Goal: Task Accomplishment & Management: Use online tool/utility

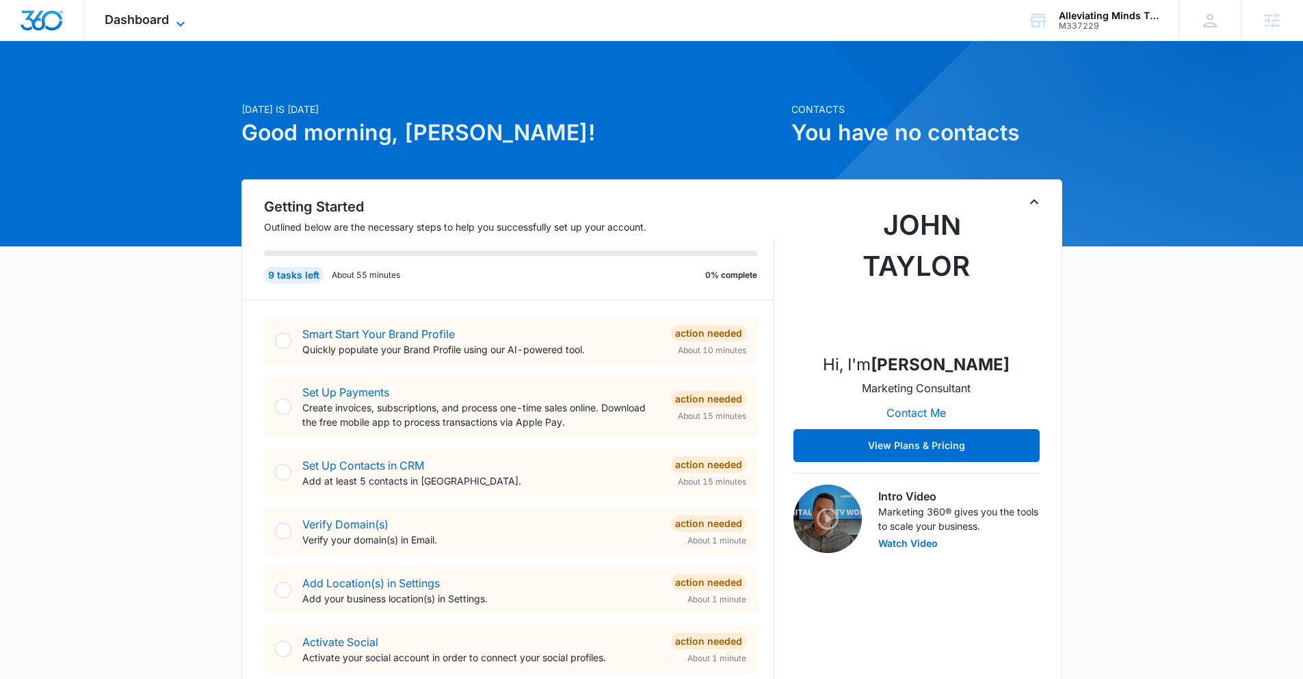
click at [179, 18] on icon at bounding box center [180, 24] width 16 height 16
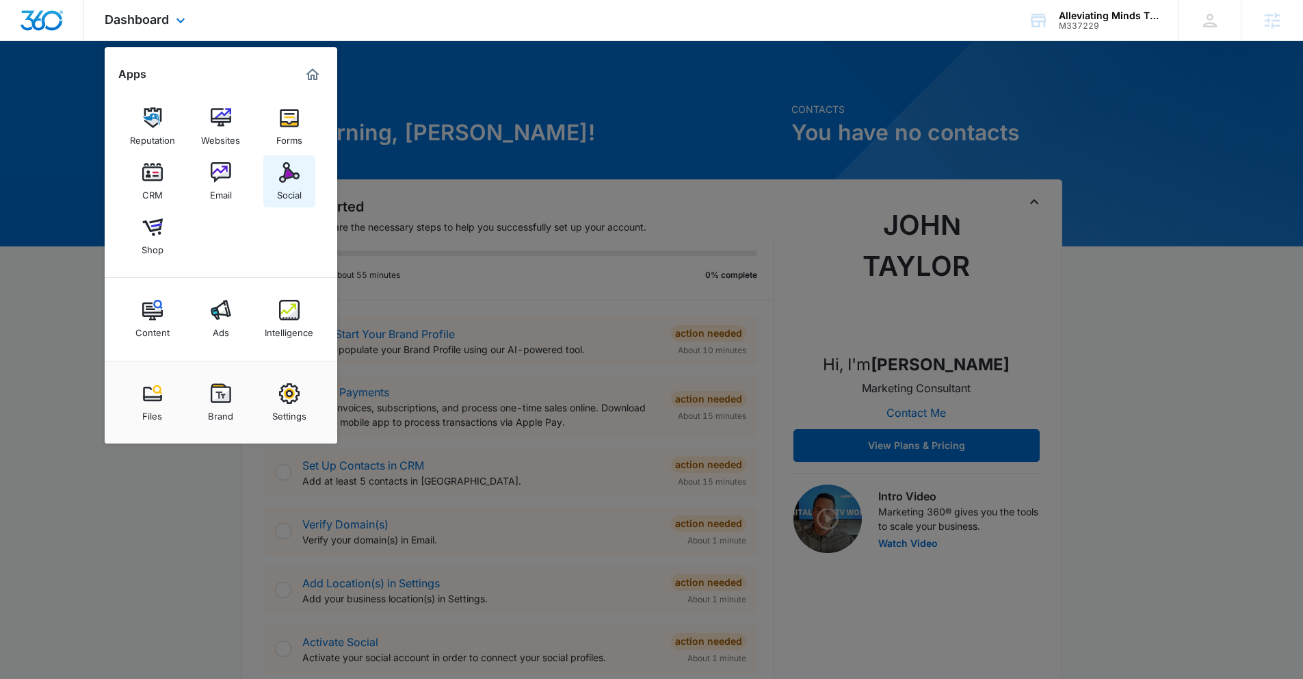
click at [286, 180] on img at bounding box center [289, 172] width 21 height 21
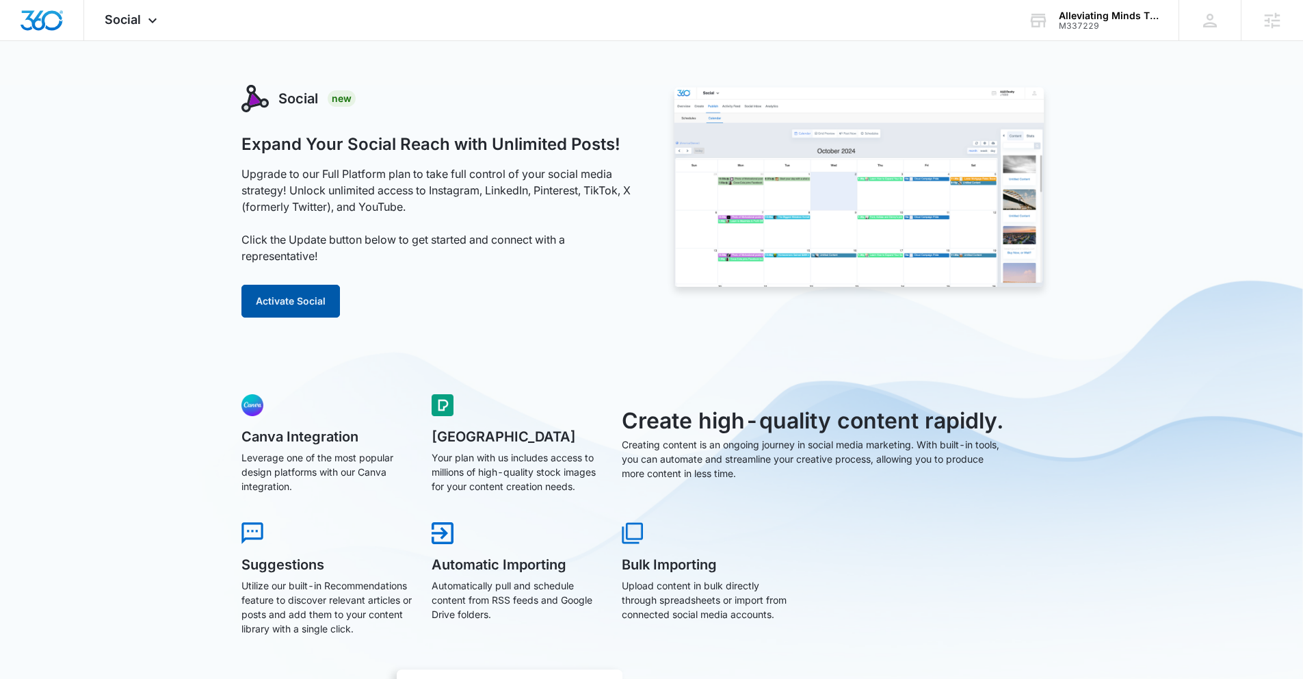
click at [282, 310] on button "Activate Social" at bounding box center [290, 301] width 99 height 33
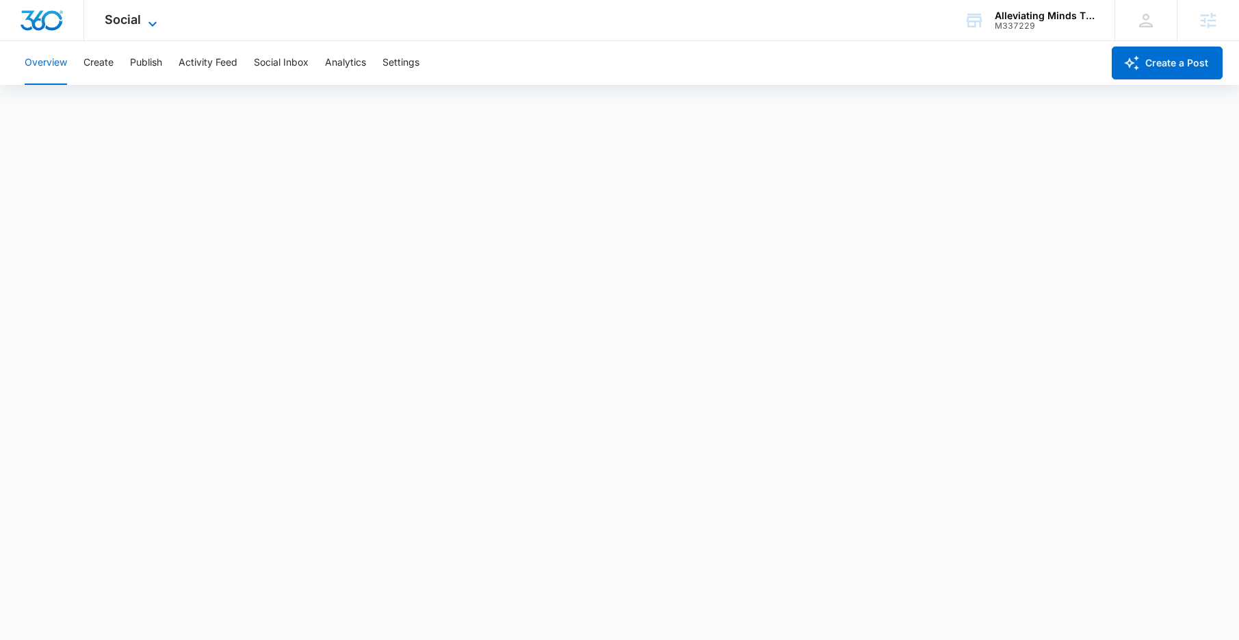
click at [154, 23] on icon at bounding box center [152, 23] width 8 height 5
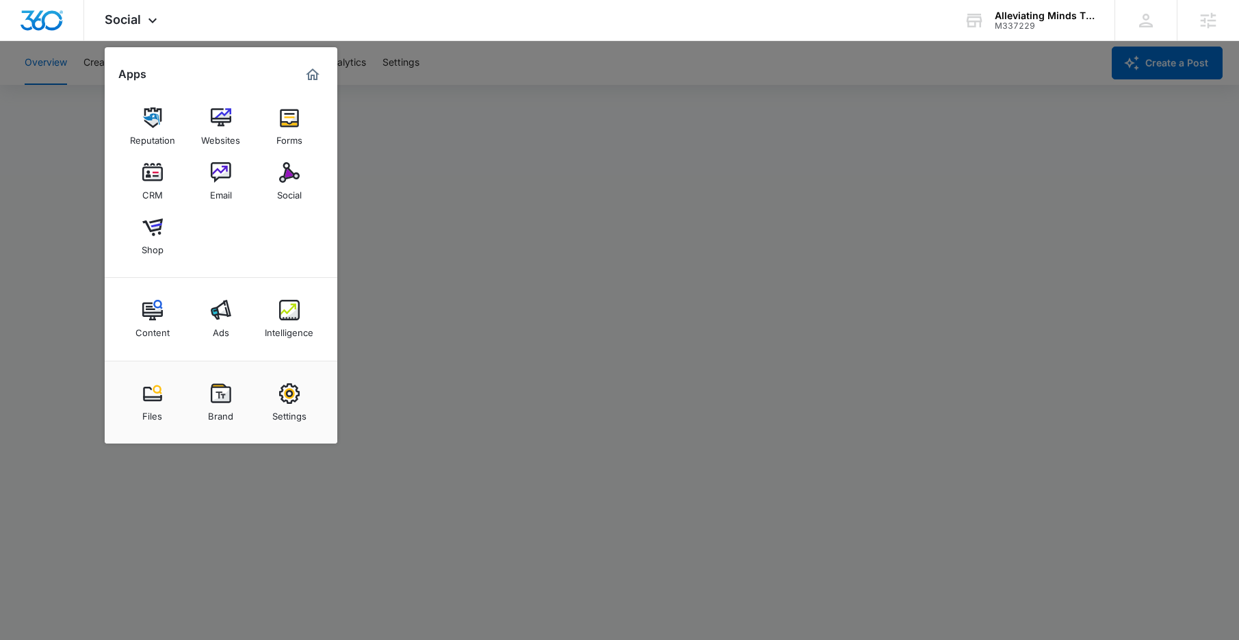
click at [1029, 393] on div at bounding box center [619, 320] width 1239 height 640
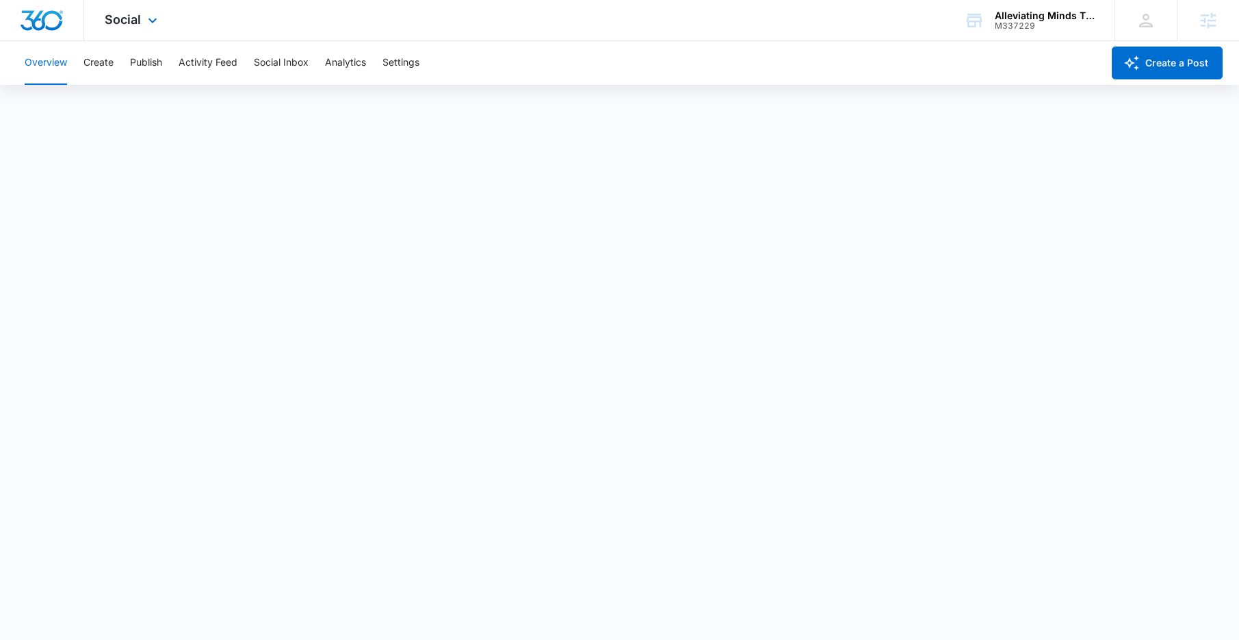
click at [46, 14] on img "Dashboard" at bounding box center [42, 20] width 44 height 21
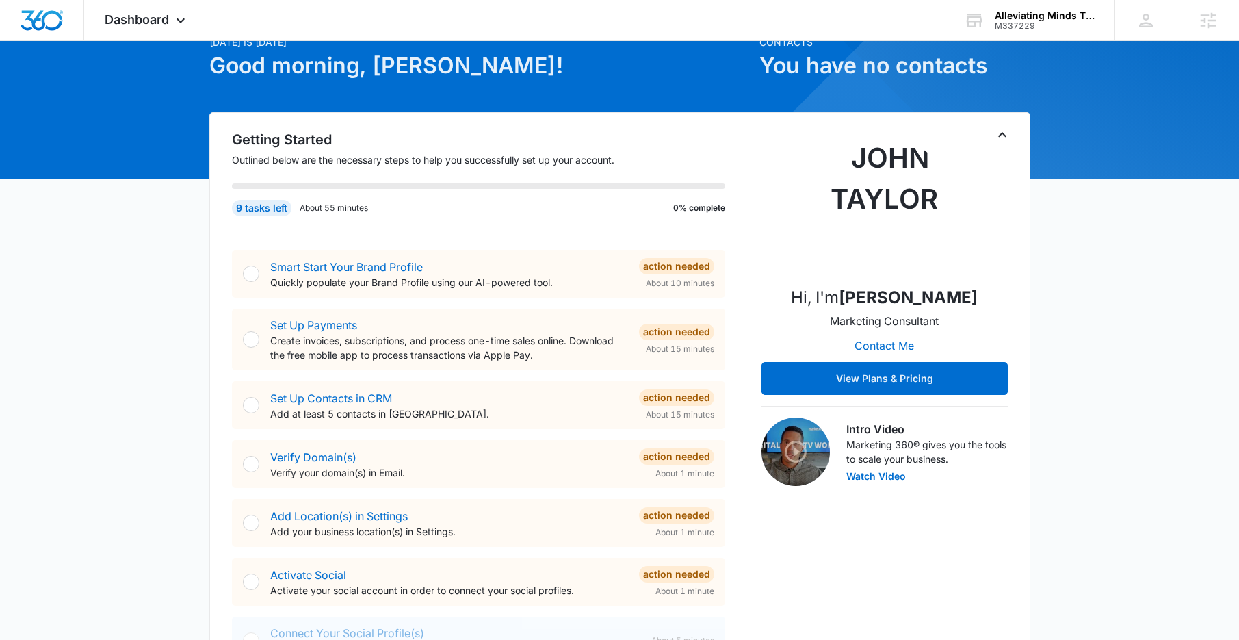
scroll to position [69, 0]
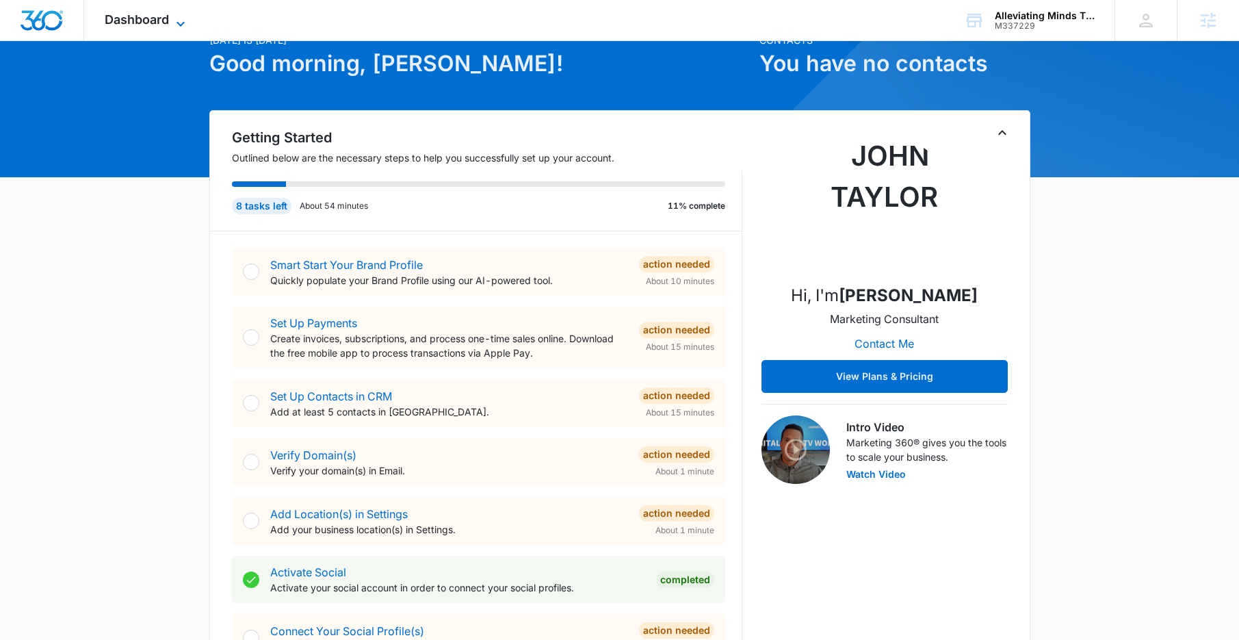
click at [157, 23] on span "Dashboard" at bounding box center [137, 19] width 64 height 14
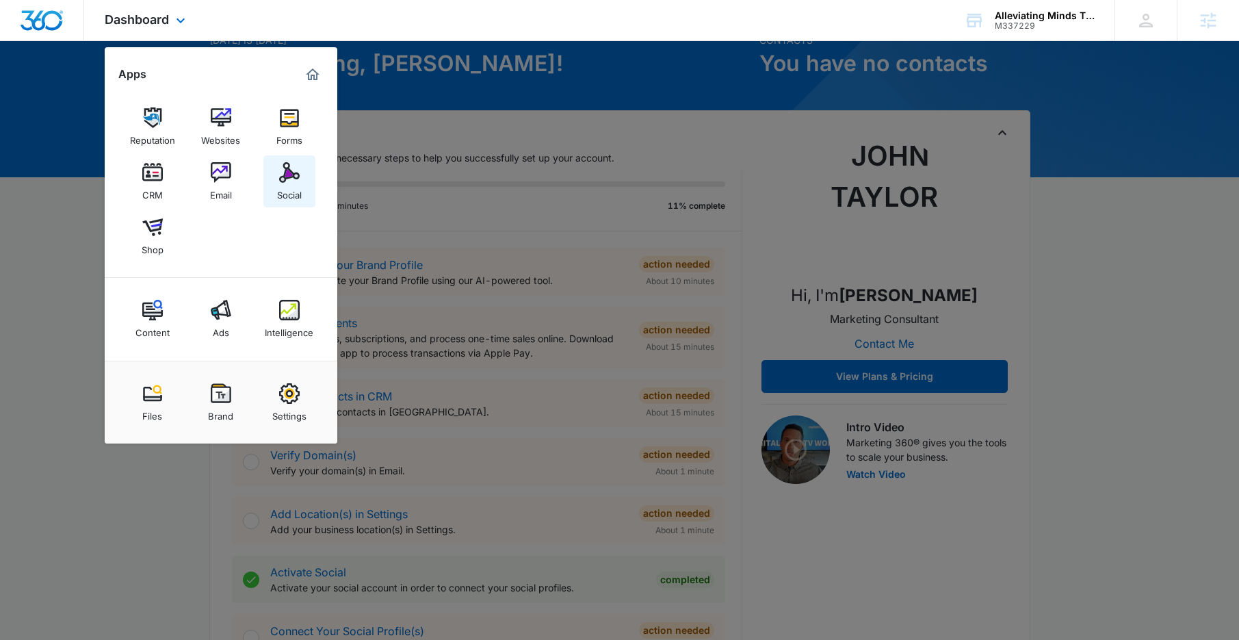
click at [293, 187] on div "Social" at bounding box center [289, 192] width 25 height 18
